Goal: Book appointment/travel/reservation

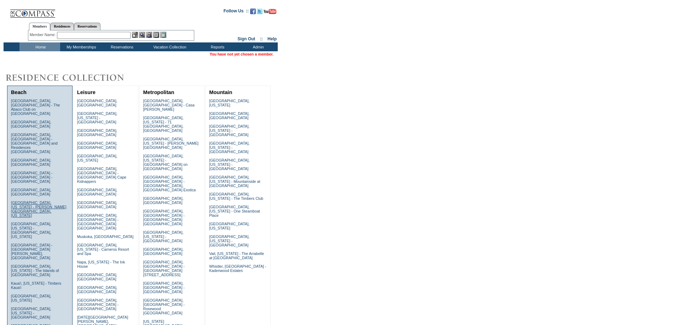
click at [43, 201] on link "Emerald Coast, Florida - Rosemary Beach, Florida" at bounding box center [39, 209] width 56 height 17
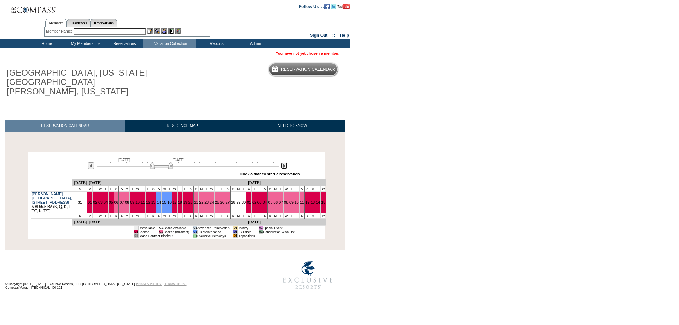
click at [281, 162] on img at bounding box center [284, 165] width 7 height 7
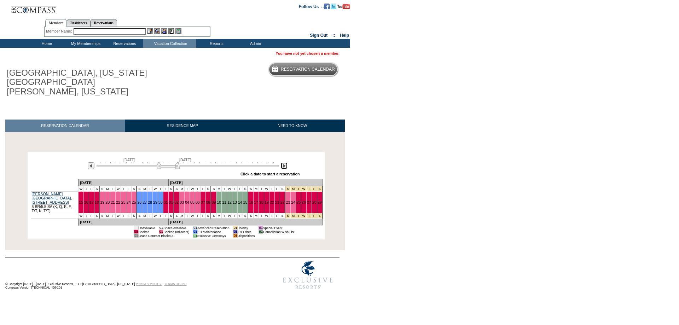
click at [283, 162] on img at bounding box center [284, 165] width 7 height 7
